Goal: Ask a question

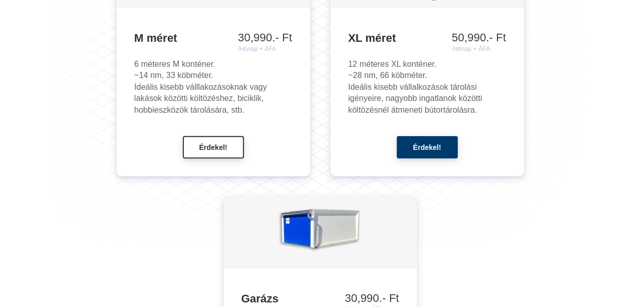
scroll to position [1285, 0]
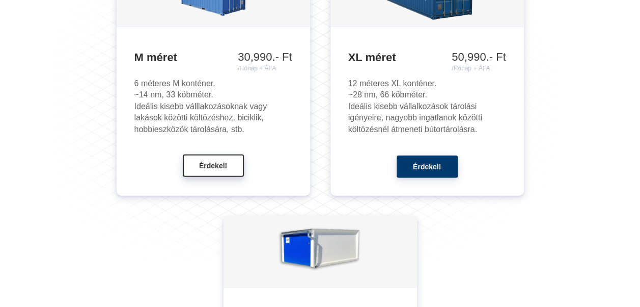
click at [214, 172] on button "Érdekel!" at bounding box center [213, 165] width 61 height 22
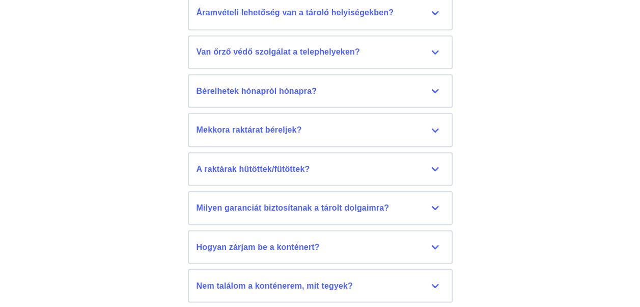
scroll to position [5129, 0]
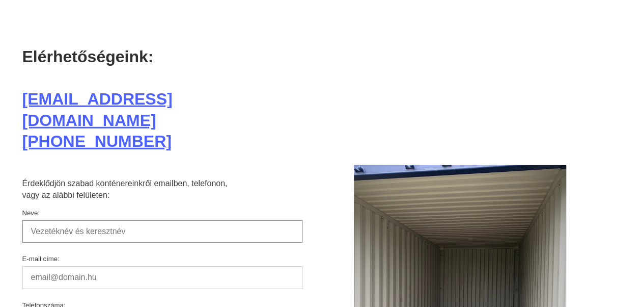
click at [209, 220] on input "Neve:" at bounding box center [162, 231] width 280 height 22
click at [188, 220] on input "Feh" at bounding box center [162, 231] width 280 height 22
type input "Fehér-[PERSON_NAME]"
type input "[EMAIL_ADDRESS][DOMAIN_NAME]"
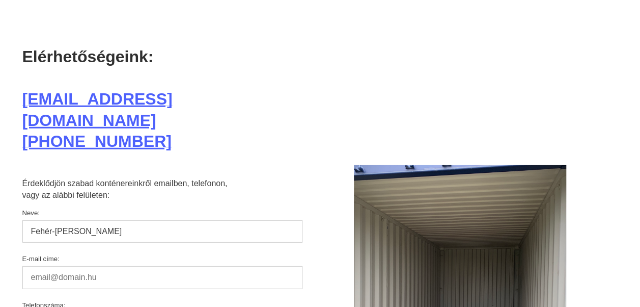
type input "[PHONE_NUMBER]"
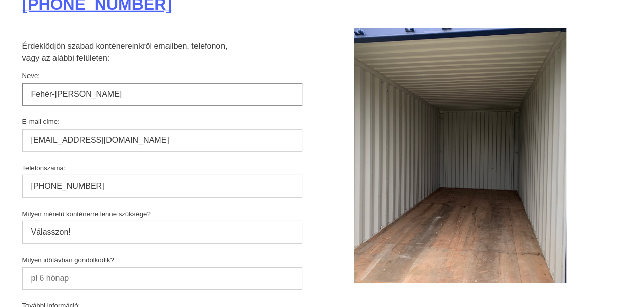
scroll to position [5281, 0]
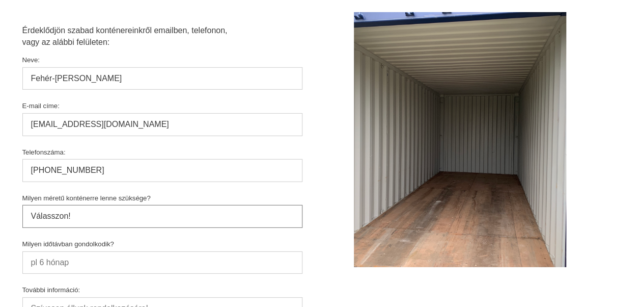
click at [115, 205] on select "Válasszon! M méret, 6x2,45x2,45; 14 nm XL méret, 12x2,45x2,45; 28 nm M méretnél…" at bounding box center [162, 216] width 280 height 22
select select "M"
click at [22, 205] on select "Válasszon! M méret, 6x2,45x2,45; 14 nm XL méret, 12x2,45x2,45; 28 nm M méretnél…" at bounding box center [162, 216] width 280 height 22
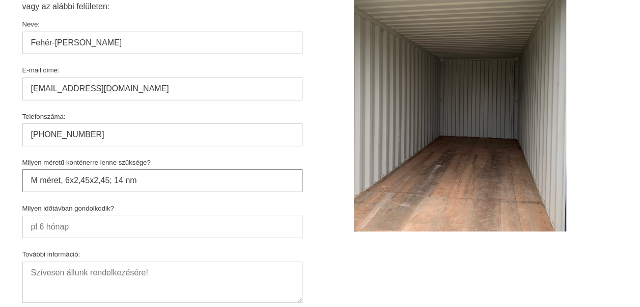
scroll to position [5332, 0]
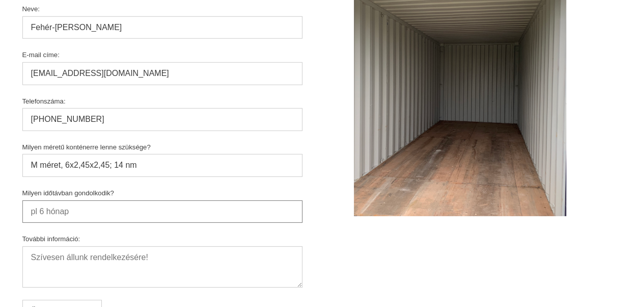
click at [134, 200] on input "Milyen időtávban gondolkodik?" at bounding box center [162, 211] width 280 height 22
type input "6"
type input "12 hó"
click at [120, 246] on textarea "További információ:" at bounding box center [162, 266] width 280 height 41
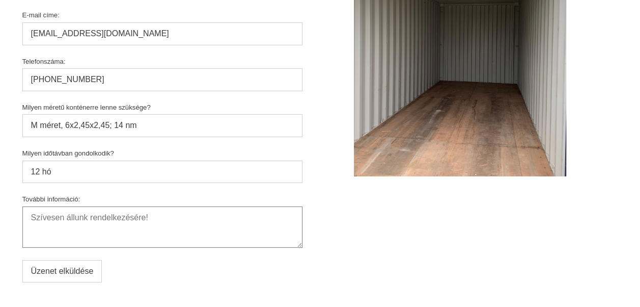
scroll to position [5485, 0]
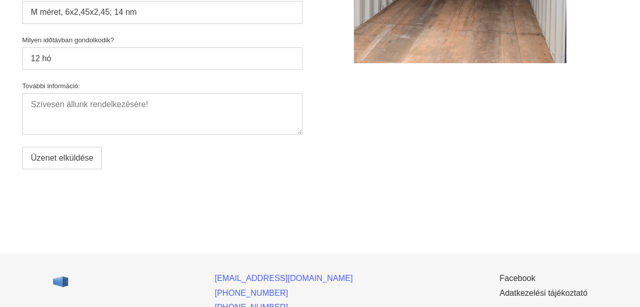
click at [89, 147] on input "Üzenet elküldése" at bounding box center [62, 158] width 80 height 22
click at [86, 147] on input "Üzenet elküldése" at bounding box center [62, 158] width 80 height 22
click at [65, 93] on textarea "További információ:" at bounding box center [162, 113] width 280 height 41
type textarea "Felújítás , garázs hiánya miatt szeretnénk konténert bérelni. :)"
click at [70, 147] on input "Üzenet elküldése" at bounding box center [62, 158] width 80 height 22
